Goal: Task Accomplishment & Management: Manage account settings

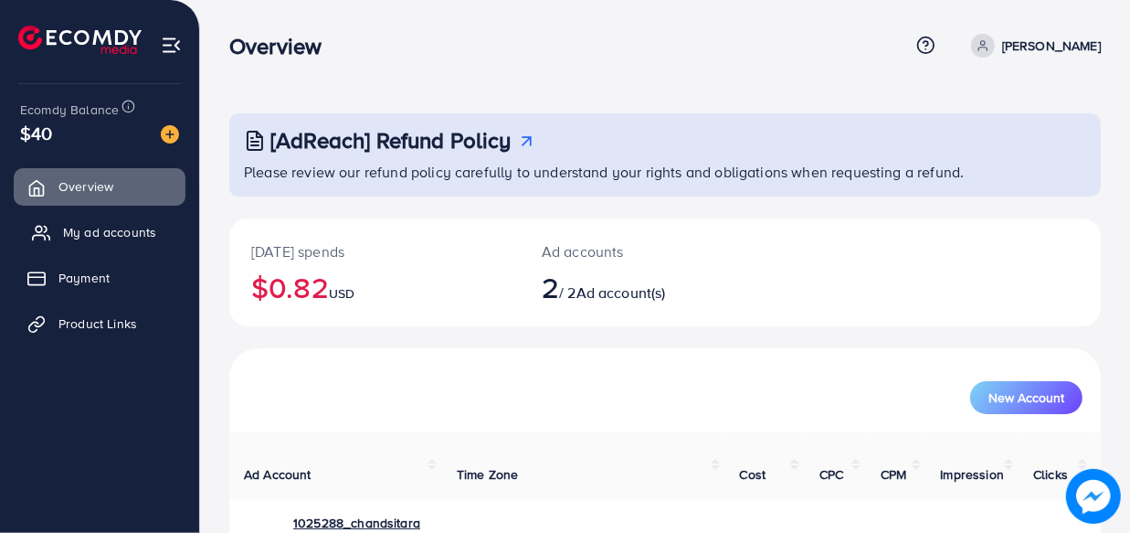
click at [116, 240] on span "My ad accounts" at bounding box center [109, 232] width 93 height 18
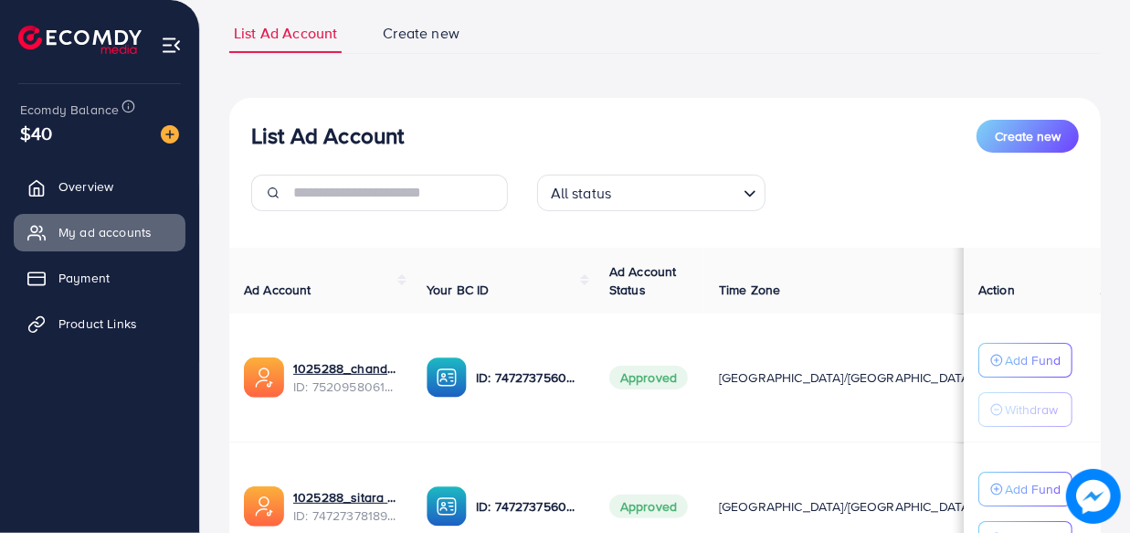
scroll to position [248, 0]
